Goal: Task Accomplishment & Management: Manage account settings

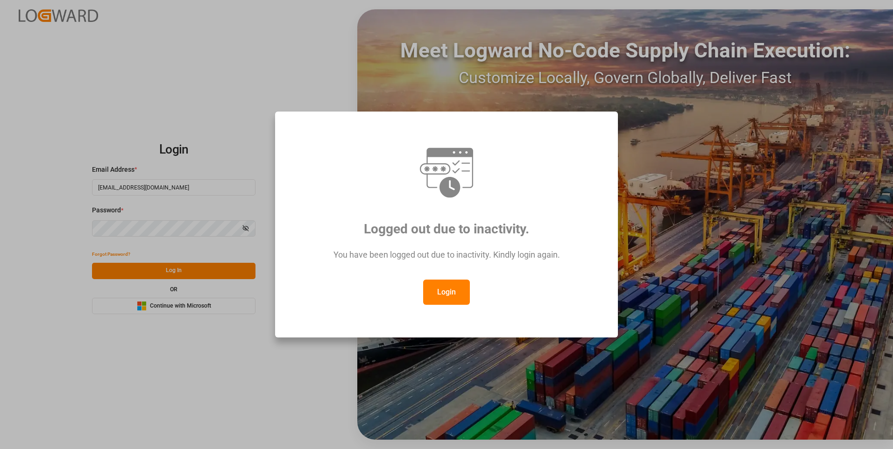
click at [450, 288] on button "Login" at bounding box center [446, 292] width 47 height 25
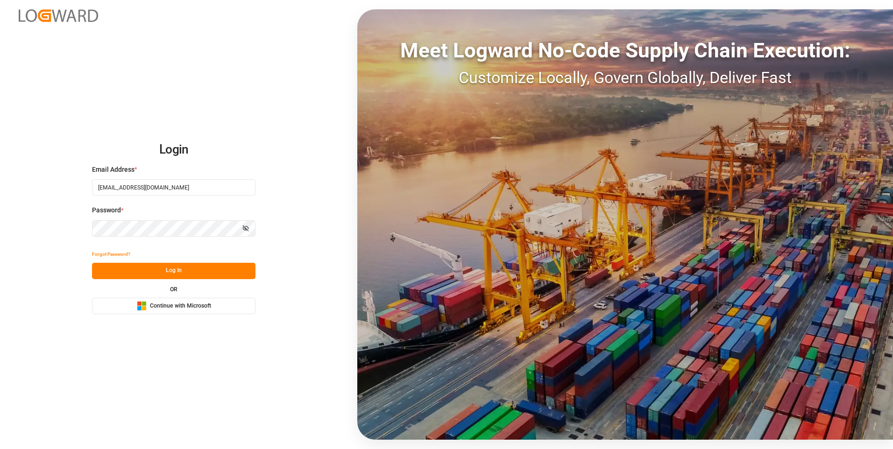
click at [185, 270] on button "Log In" at bounding box center [173, 271] width 163 height 16
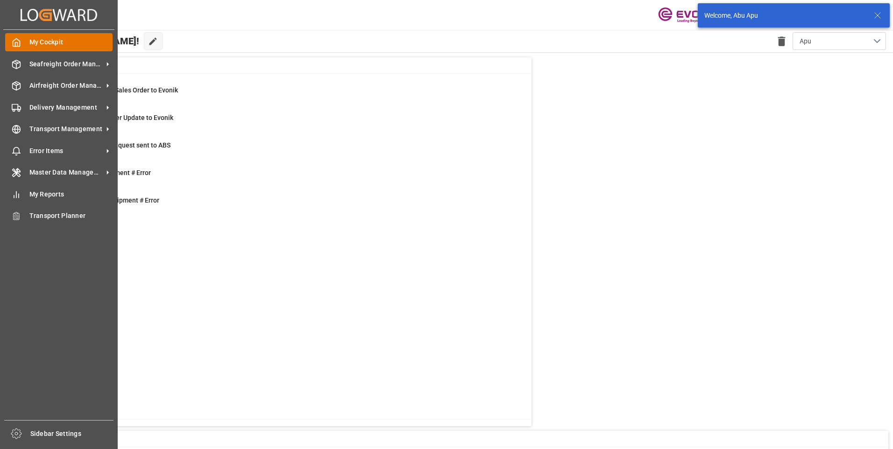
click at [14, 39] on icon at bounding box center [16, 42] width 9 height 9
click at [32, 61] on span "Seafreight Order Management" at bounding box center [66, 64] width 74 height 10
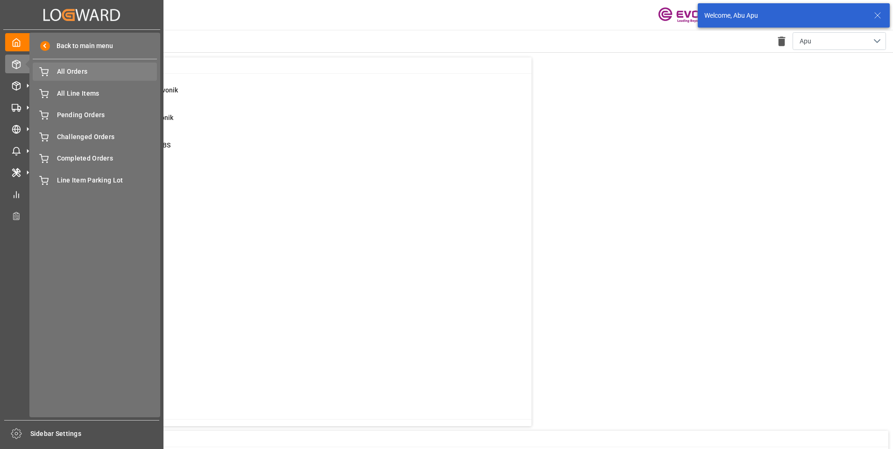
click at [67, 75] on span "All Orders" at bounding box center [107, 72] width 100 height 10
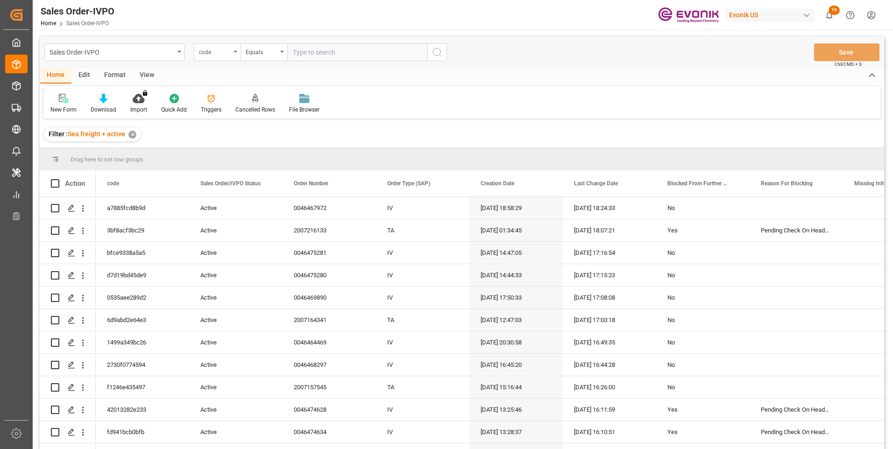
click at [234, 52] on icon "open menu" at bounding box center [236, 52] width 4 height 2
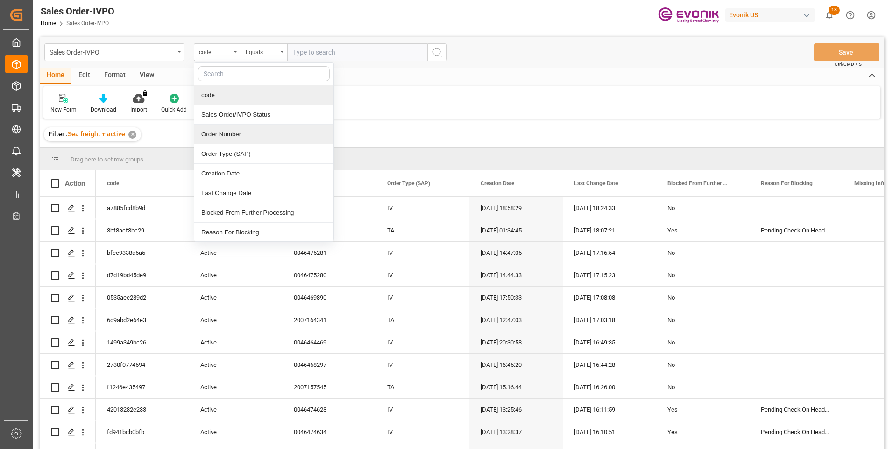
click at [219, 134] on div "Order Number" at bounding box center [263, 135] width 139 height 20
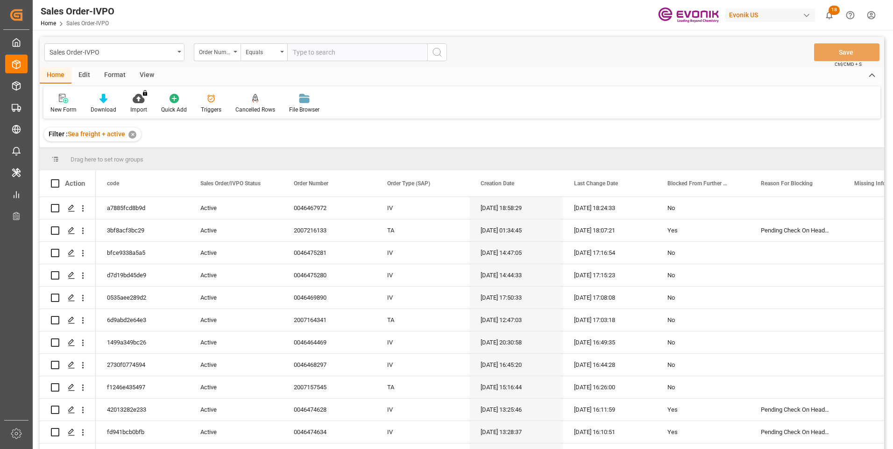
click at [299, 51] on input "text" at bounding box center [357, 52] width 140 height 18
paste input "0046467671"
type input "0046467671"
click at [436, 51] on icon "search button" at bounding box center [437, 52] width 11 height 11
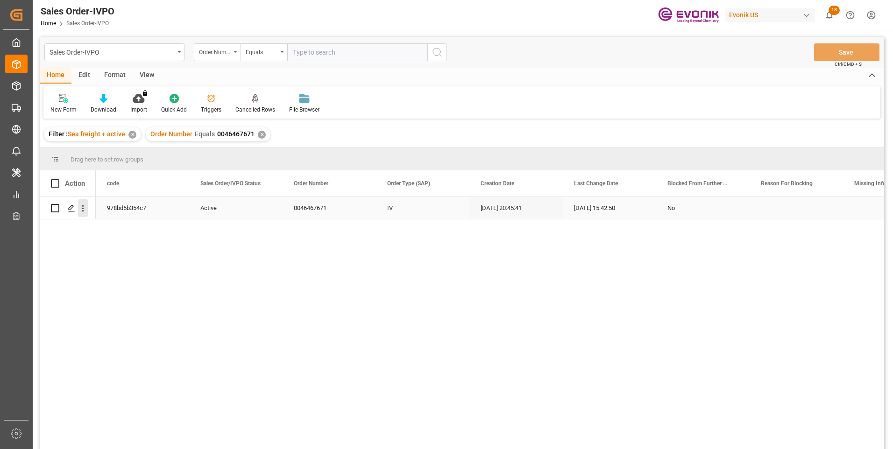
click at [84, 207] on icon "open menu" at bounding box center [83, 209] width 10 height 10
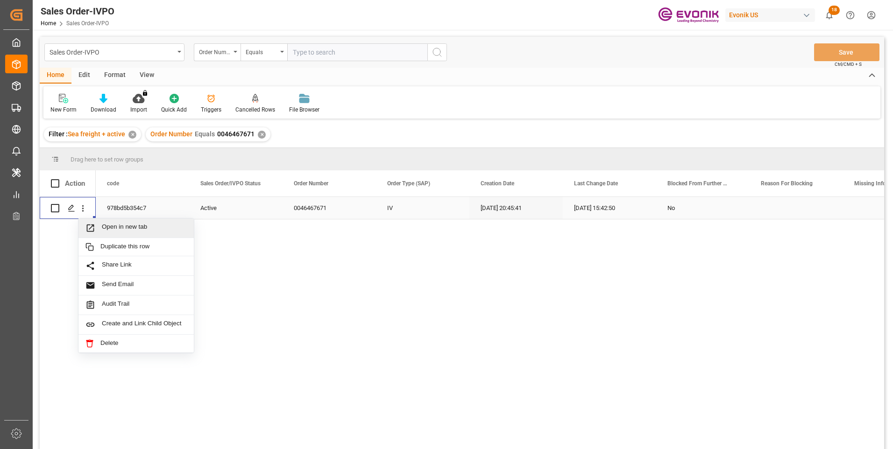
click at [117, 226] on span "Open in new tab" at bounding box center [144, 228] width 85 height 10
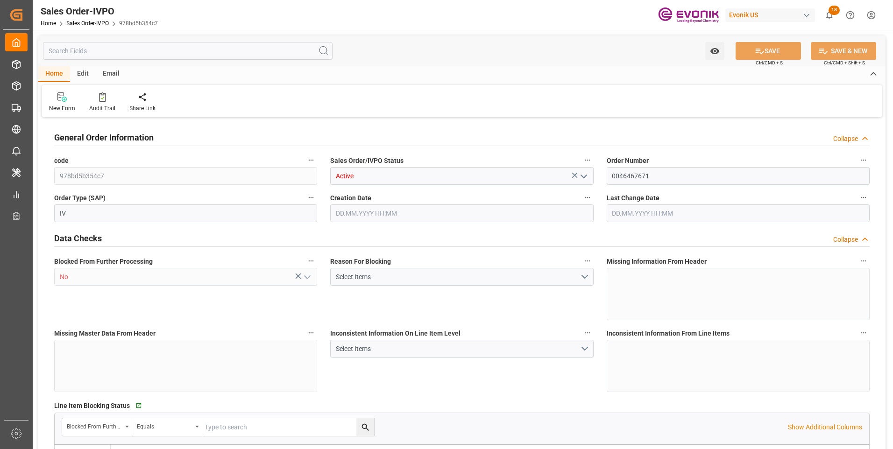
type input "BEANR"
type input "0"
type input "1"
type input "2"
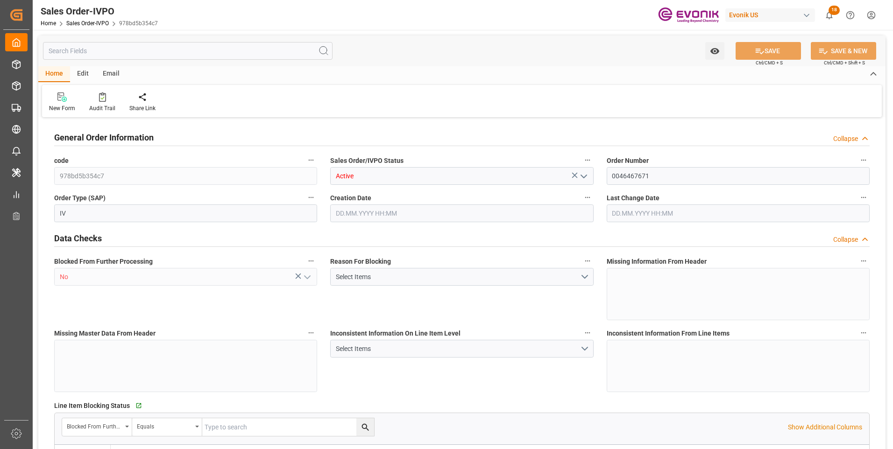
type input "9366"
type input "41.8674"
type input "17000"
type input "30"
type input "[DATE] 20:45"
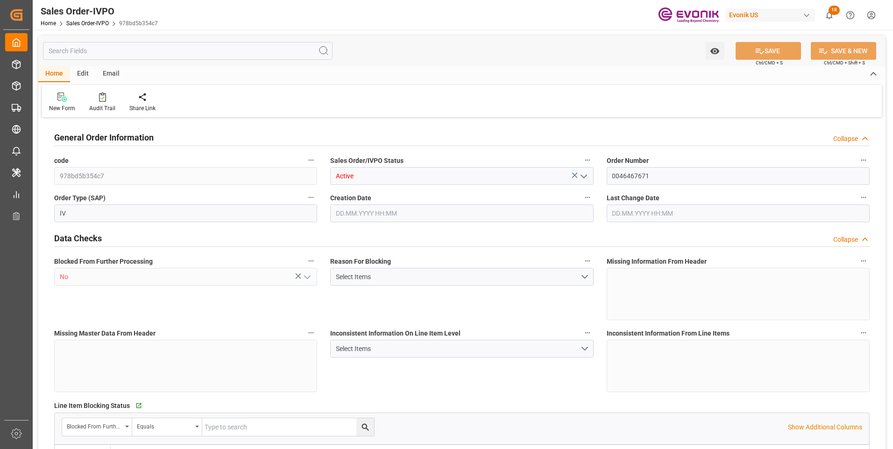
type input "[DATE] 15:42"
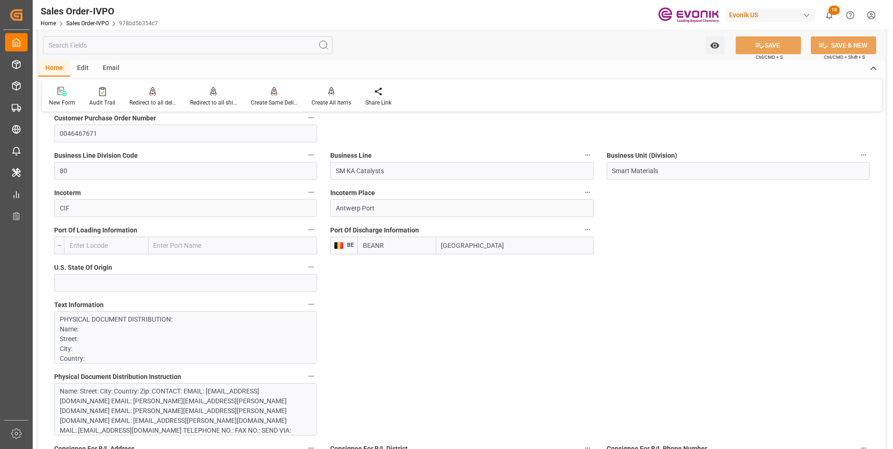
scroll to position [654, 0]
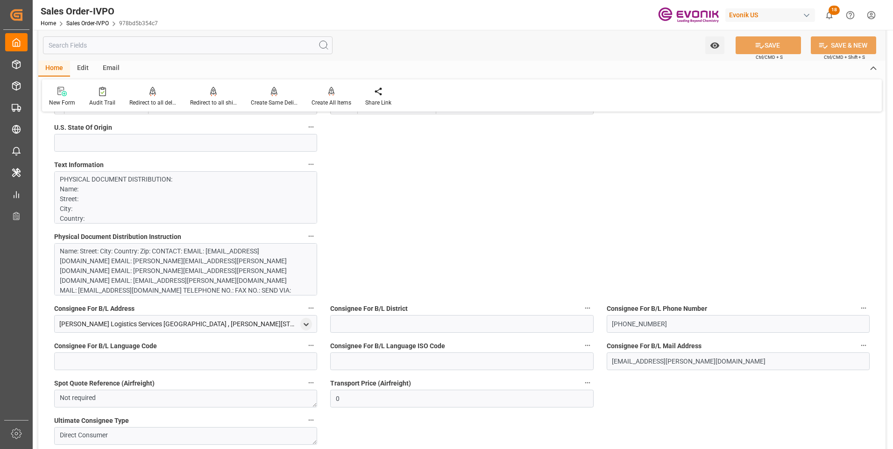
click at [197, 272] on div "Name: Street: City: Country: Zip: CONTACT: EMAIL: [EMAIL_ADDRESS][DOMAIN_NAME] …" at bounding box center [182, 286] width 245 height 78
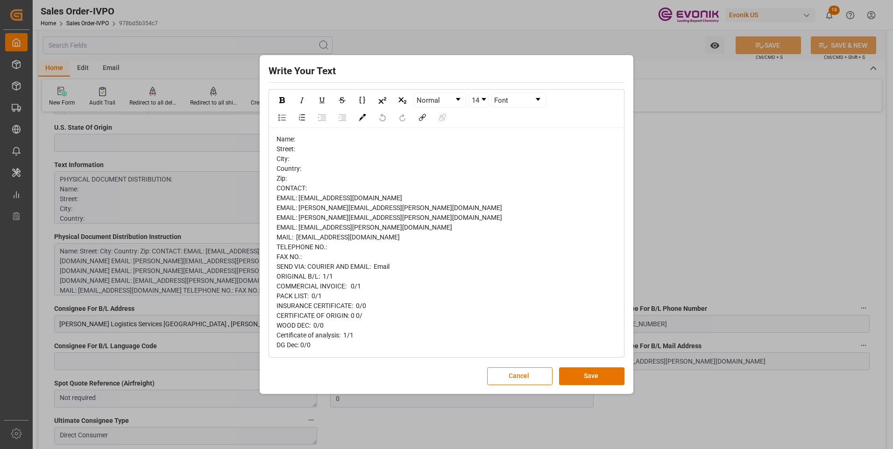
click at [707, 235] on div "Write Your Text Normal 14 Font Name: Street: City: Country: Zip: CONTACT: EMAIL…" at bounding box center [446, 224] width 893 height 449
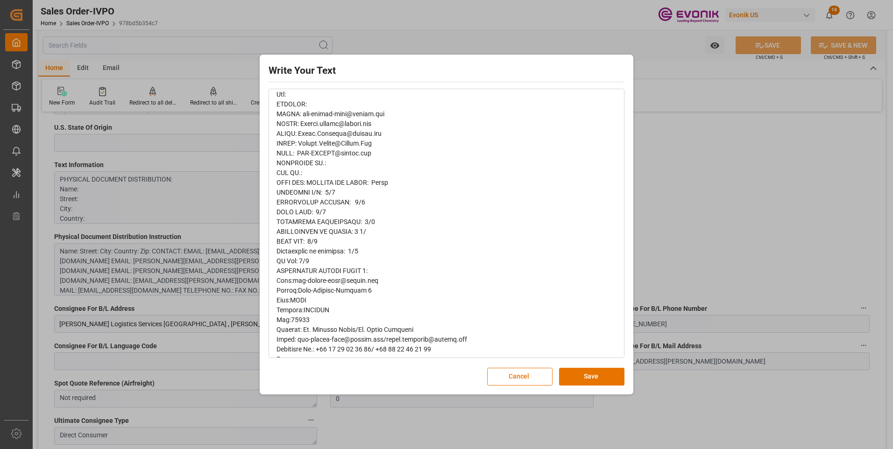
scroll to position [0, 0]
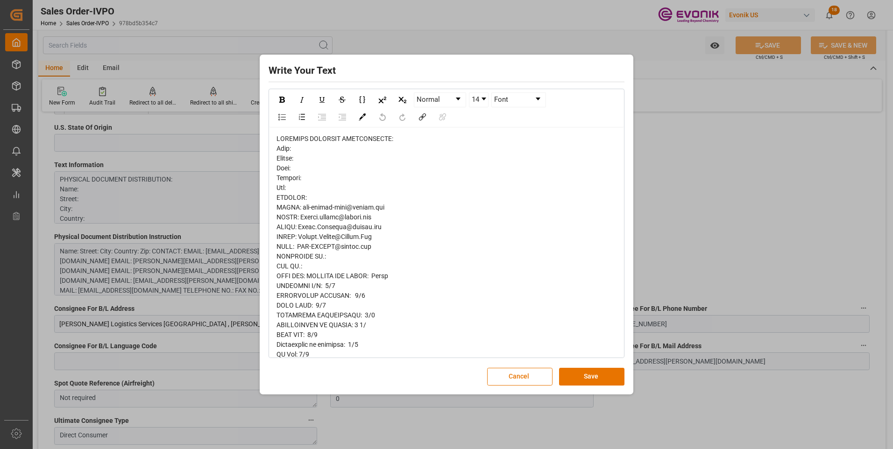
click at [696, 244] on div "Write Your Text Normal 14 Font Cancel Save" at bounding box center [446, 224] width 893 height 449
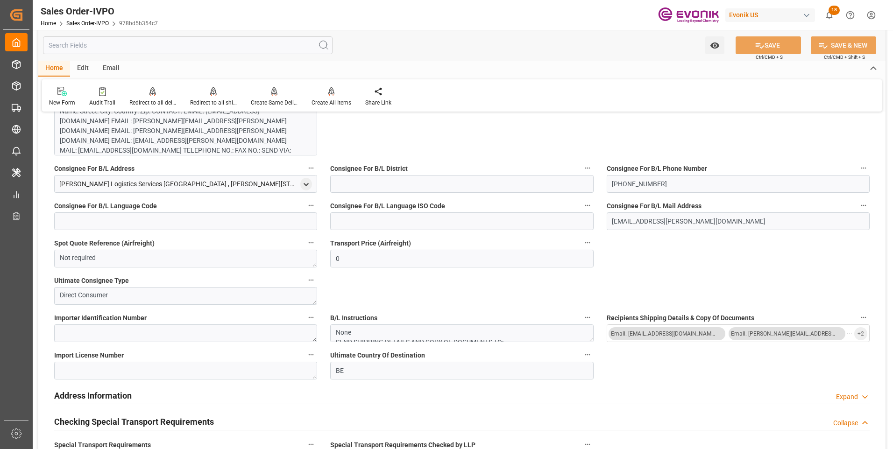
scroll to position [654, 0]
